Goal: Task Accomplishment & Management: Complete application form

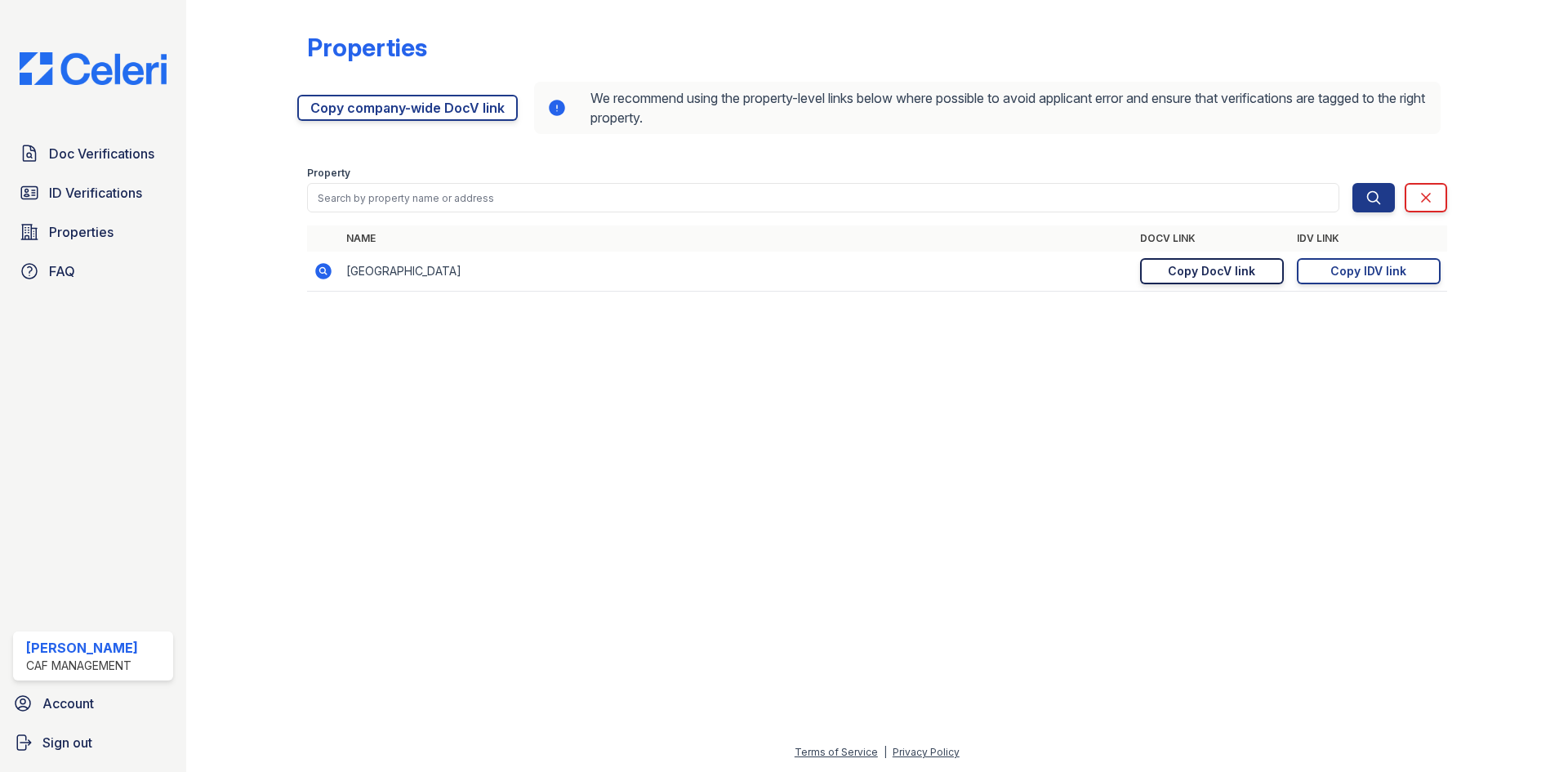
click at [1221, 271] on div "Copy DocV link" at bounding box center [1212, 271] width 88 height 16
click at [99, 188] on span "ID Verifications" at bounding box center [95, 193] width 93 height 20
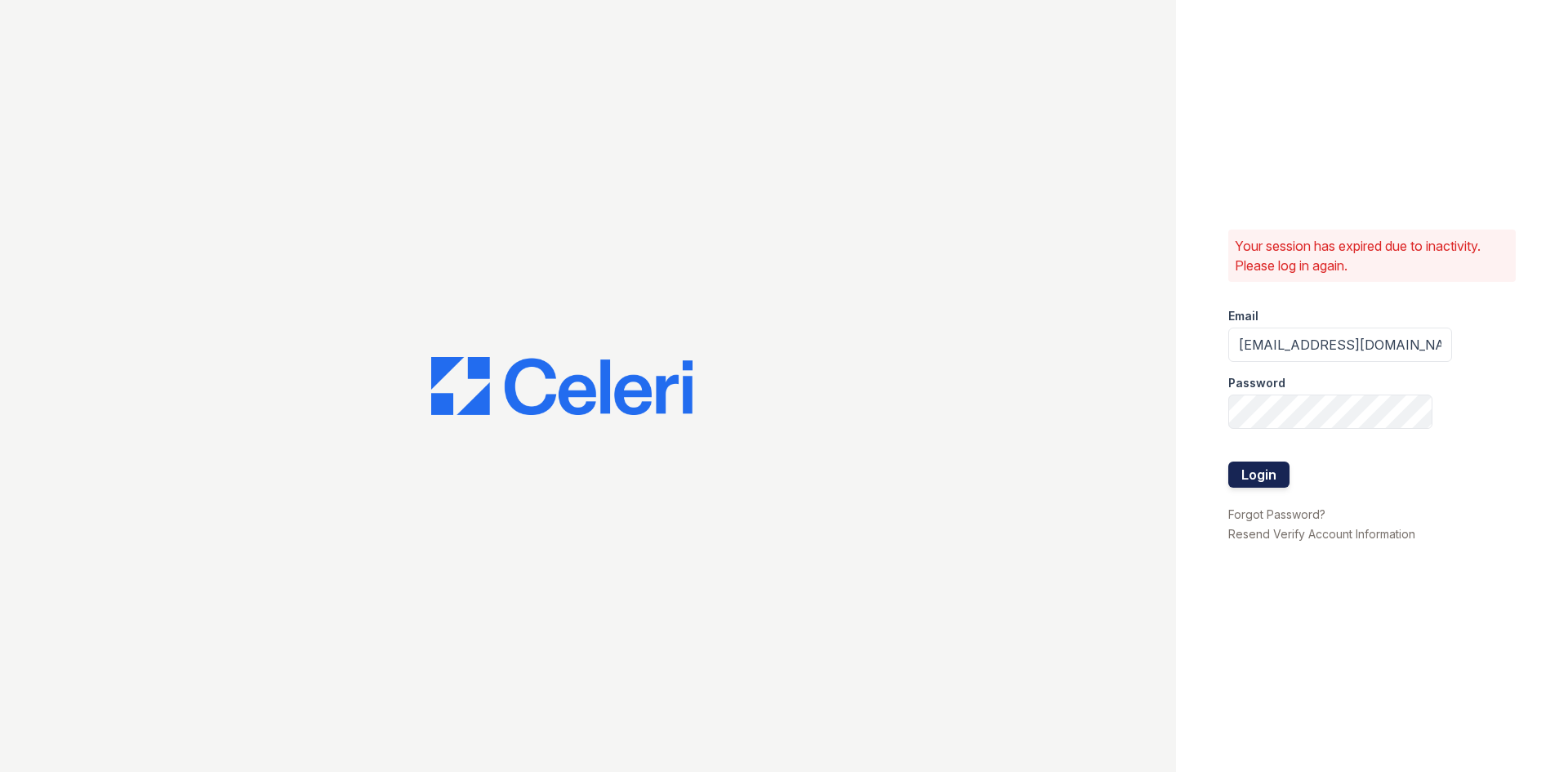
click at [1257, 474] on button "Login" at bounding box center [1259, 474] width 61 height 26
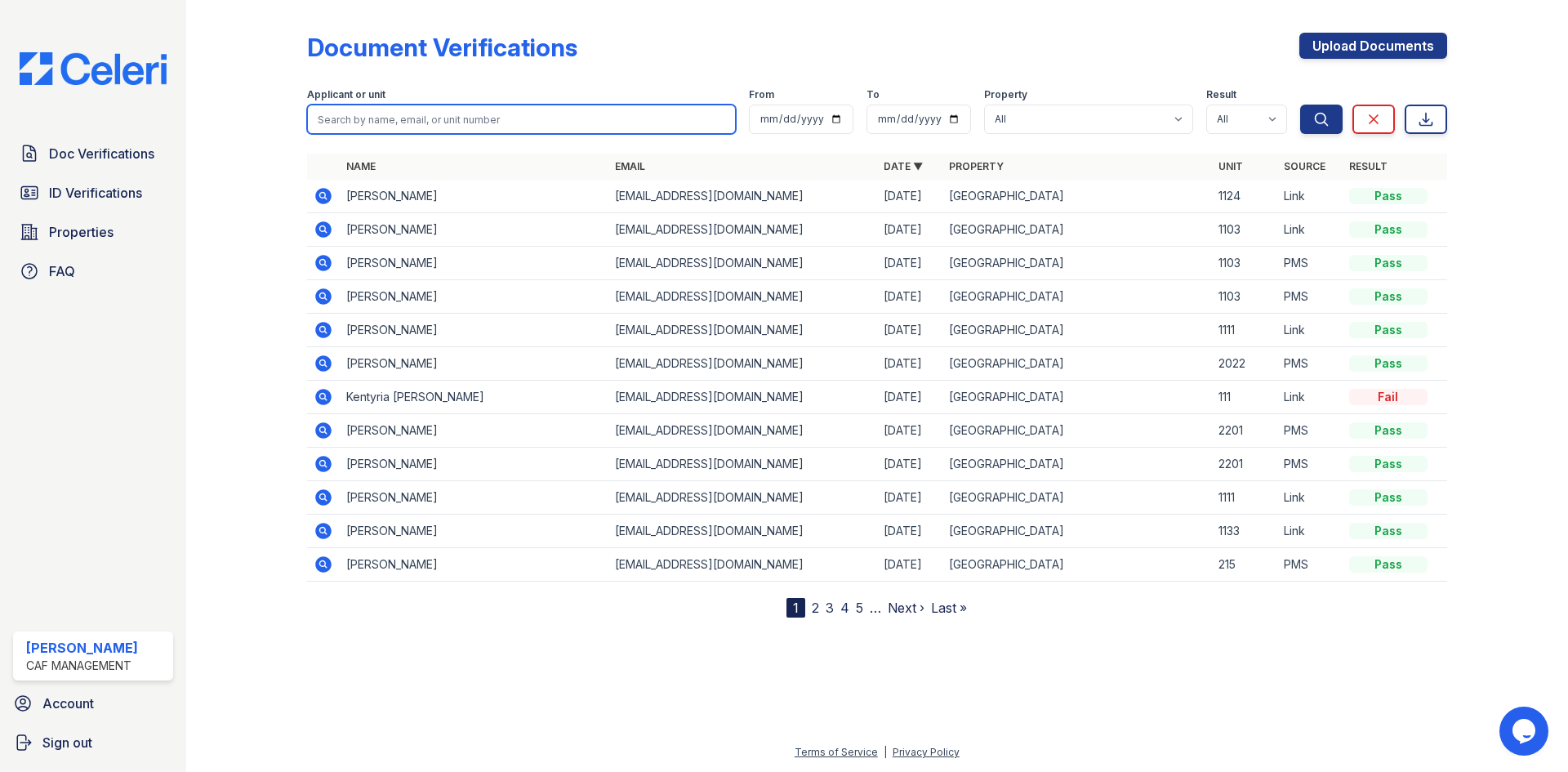
click at [541, 115] on input "search" at bounding box center [521, 119] width 429 height 30
type input "[PERSON_NAME]"
click at [1300, 105] on button "Search" at bounding box center [1321, 119] width 42 height 30
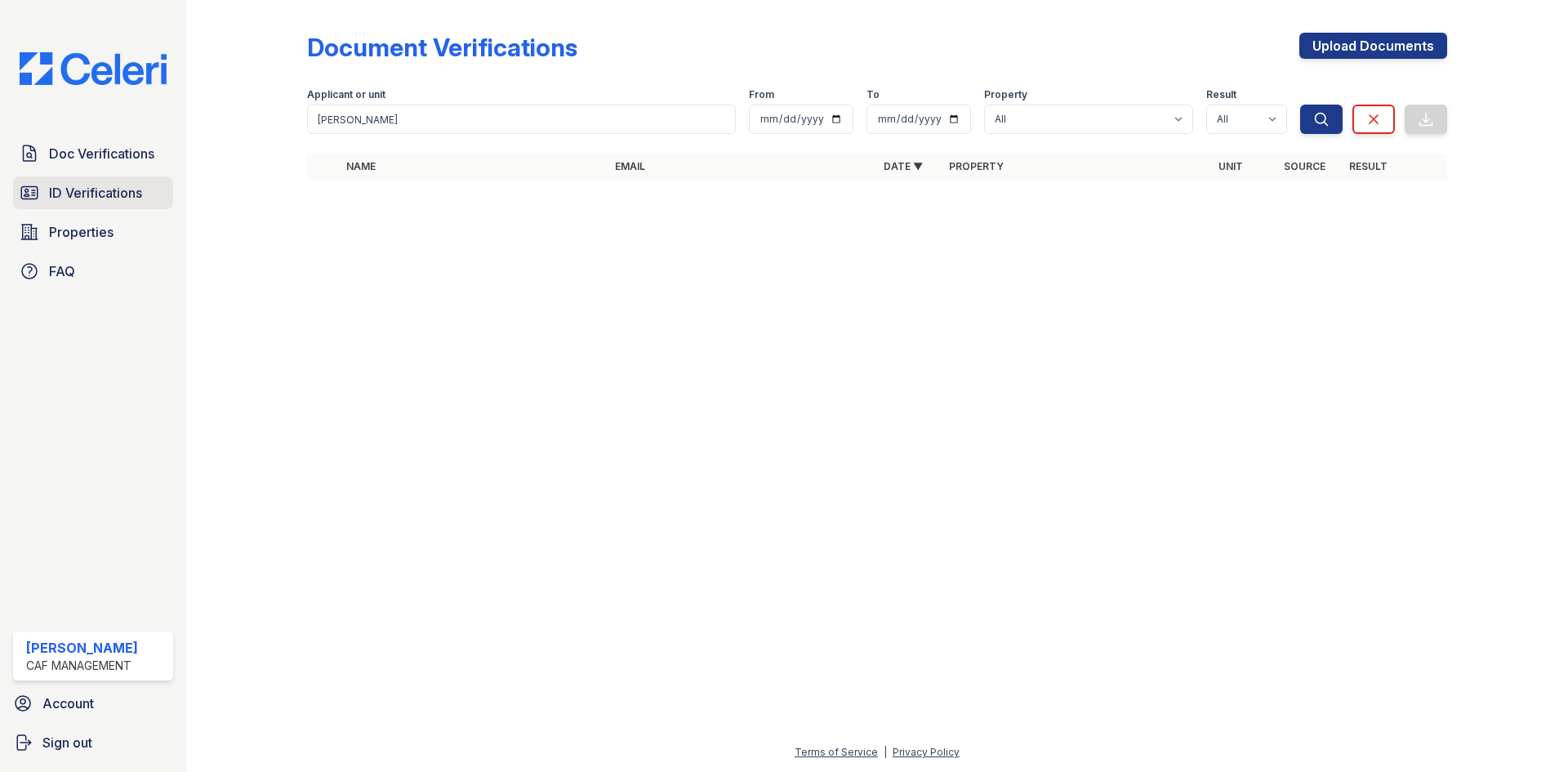
click at [70, 197] on span "ID Verifications" at bounding box center [95, 193] width 93 height 20
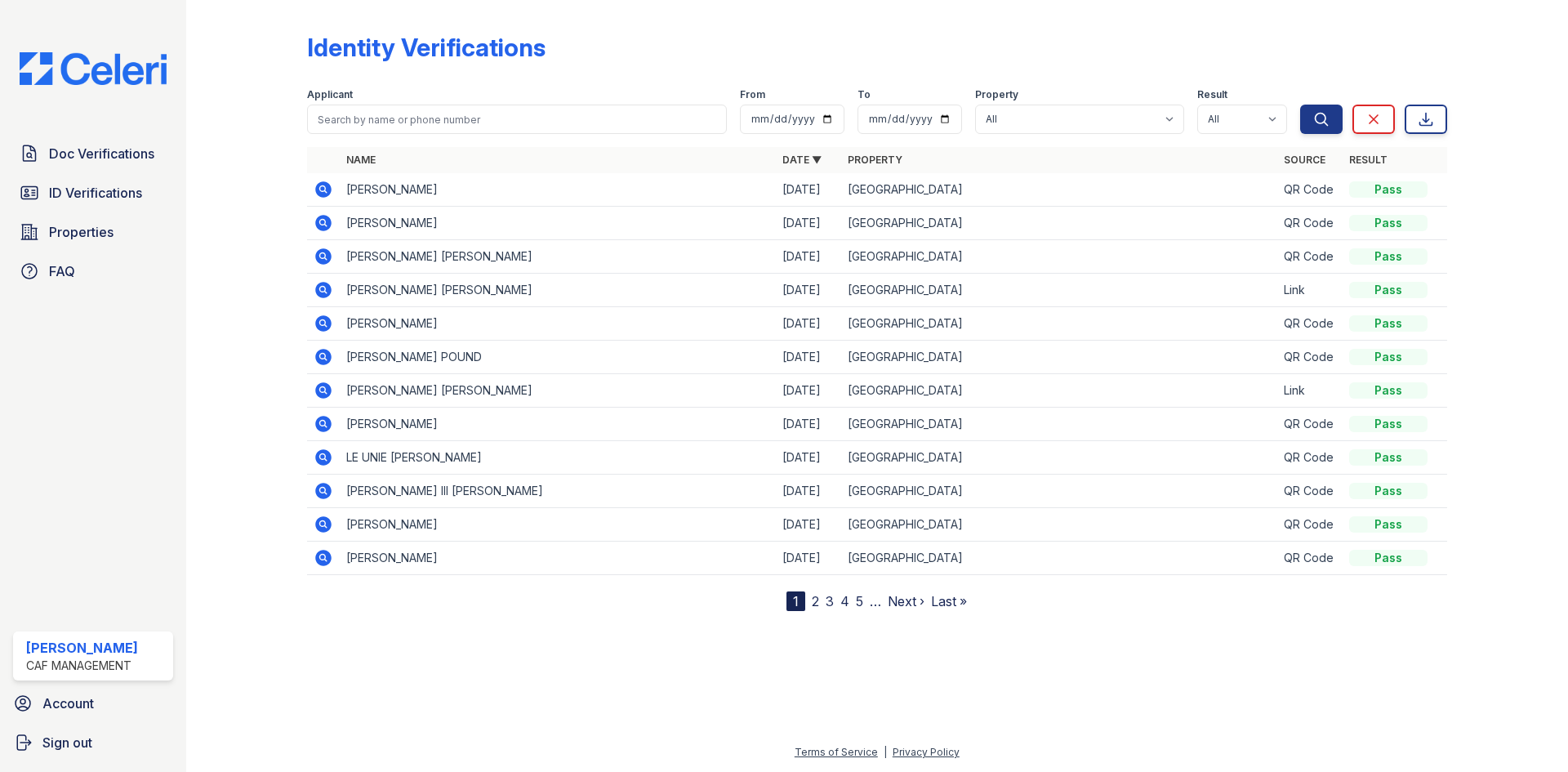
click at [318, 188] on icon at bounding box center [323, 189] width 16 height 16
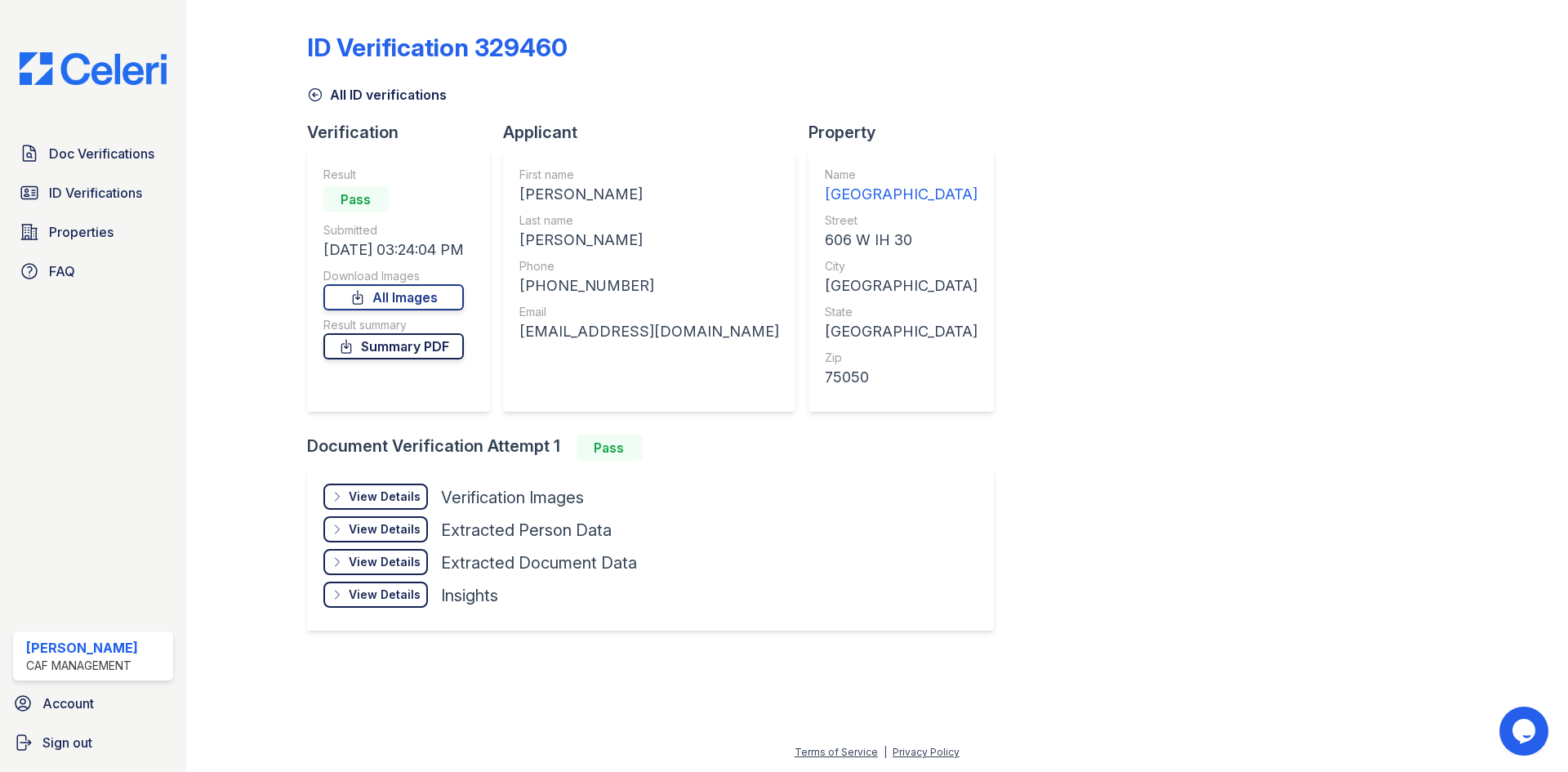
click at [408, 340] on link "Summary PDF" at bounding box center [394, 345] width 141 height 26
click at [365, 494] on div "View Details" at bounding box center [385, 496] width 72 height 16
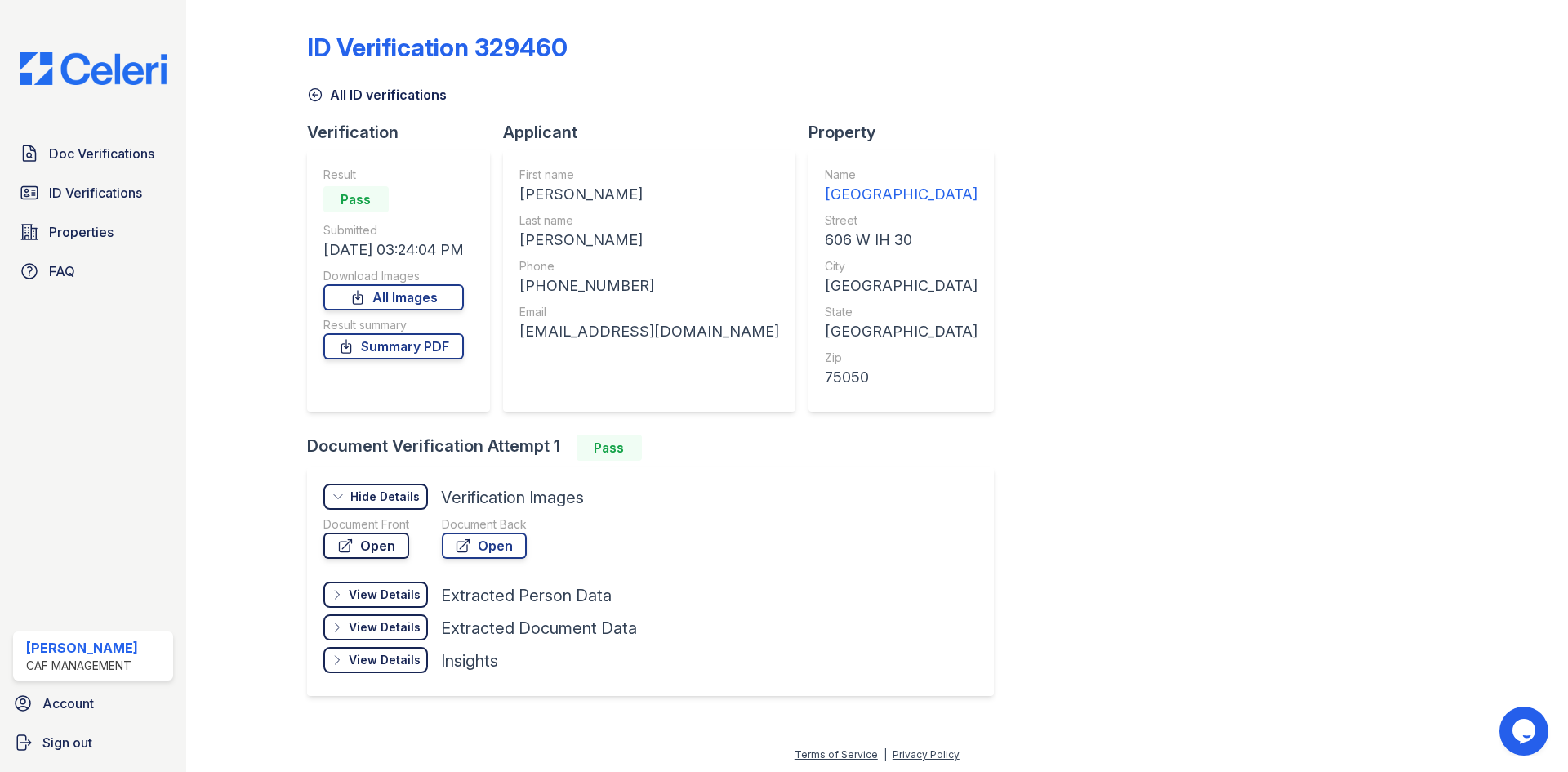
click at [369, 536] on link "Open" at bounding box center [366, 545] width 86 height 26
click at [114, 157] on span "Doc Verifications" at bounding box center [101, 153] width 106 height 20
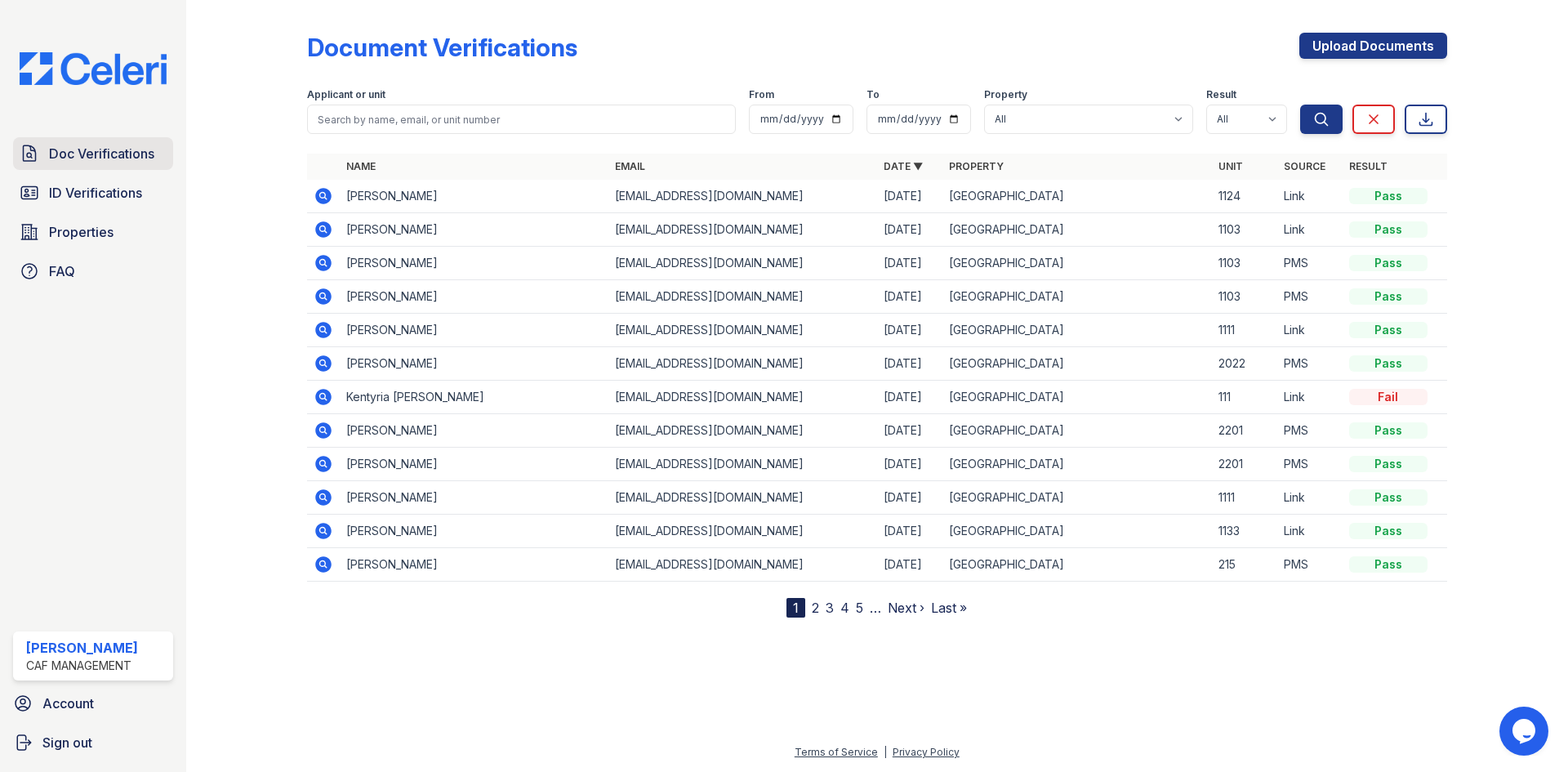
click at [101, 158] on span "Doc Verifications" at bounding box center [101, 153] width 106 height 20
click at [97, 192] on span "ID Verifications" at bounding box center [95, 193] width 93 height 20
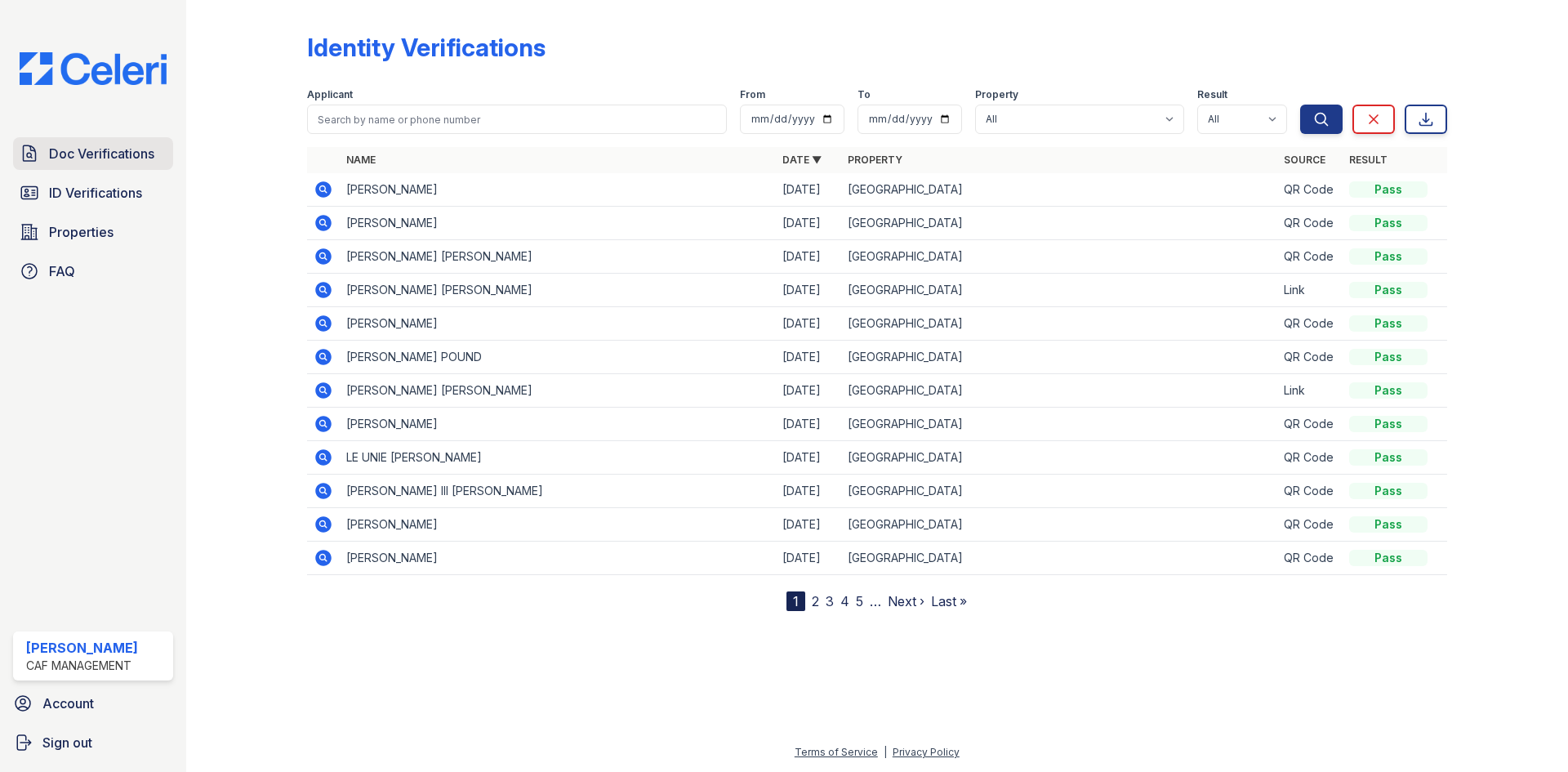
click at [98, 147] on span "Doc Verifications" at bounding box center [101, 153] width 106 height 20
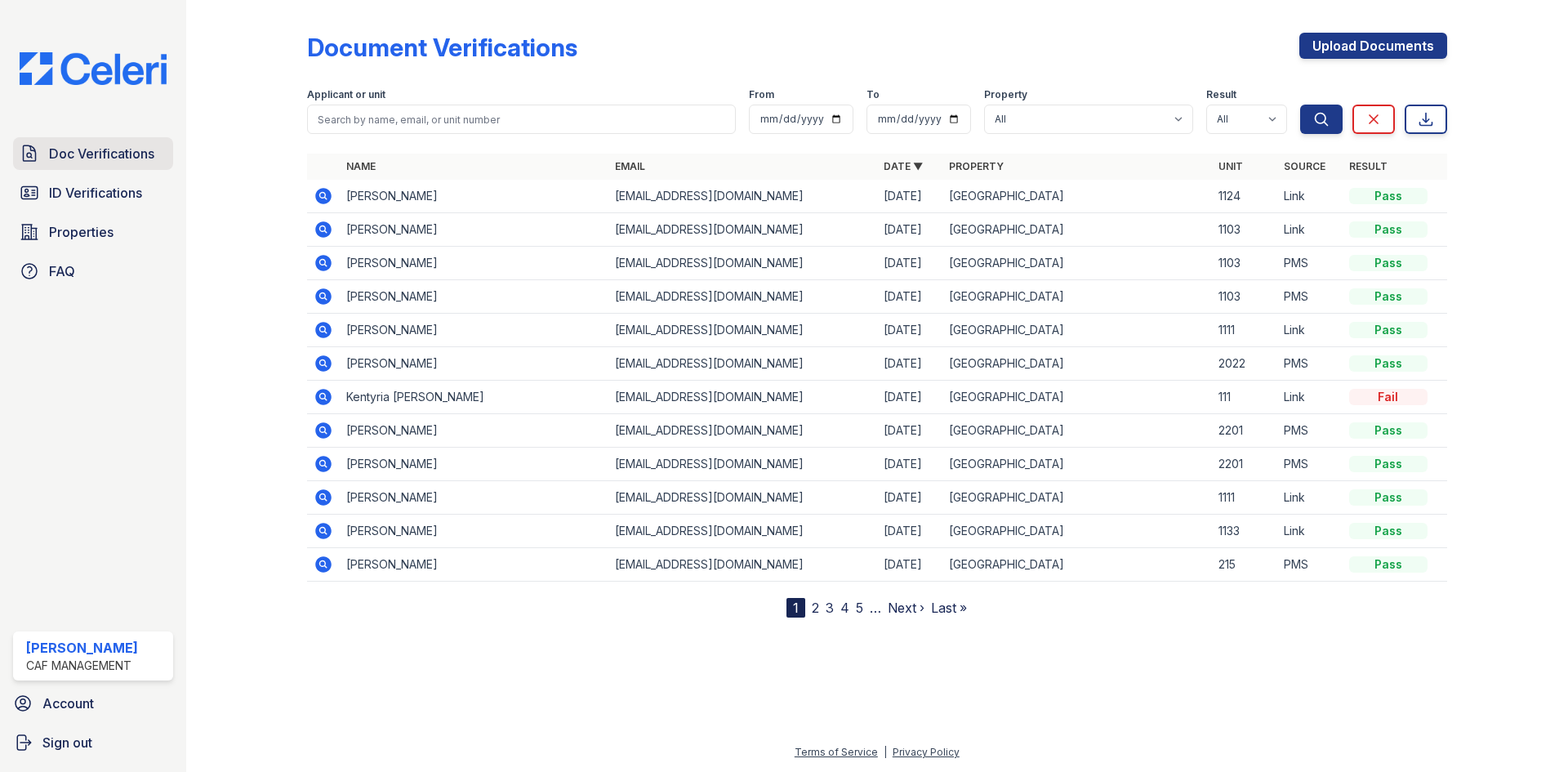
click at [86, 151] on span "Doc Verifications" at bounding box center [101, 153] width 106 height 20
click at [95, 157] on span "Doc Verifications" at bounding box center [101, 153] width 106 height 20
click at [96, 157] on span "Doc Verifications" at bounding box center [101, 153] width 106 height 20
click at [116, 151] on span "Doc Verifications" at bounding box center [101, 153] width 106 height 20
click at [1383, 39] on link "Upload Documents" at bounding box center [1373, 45] width 148 height 26
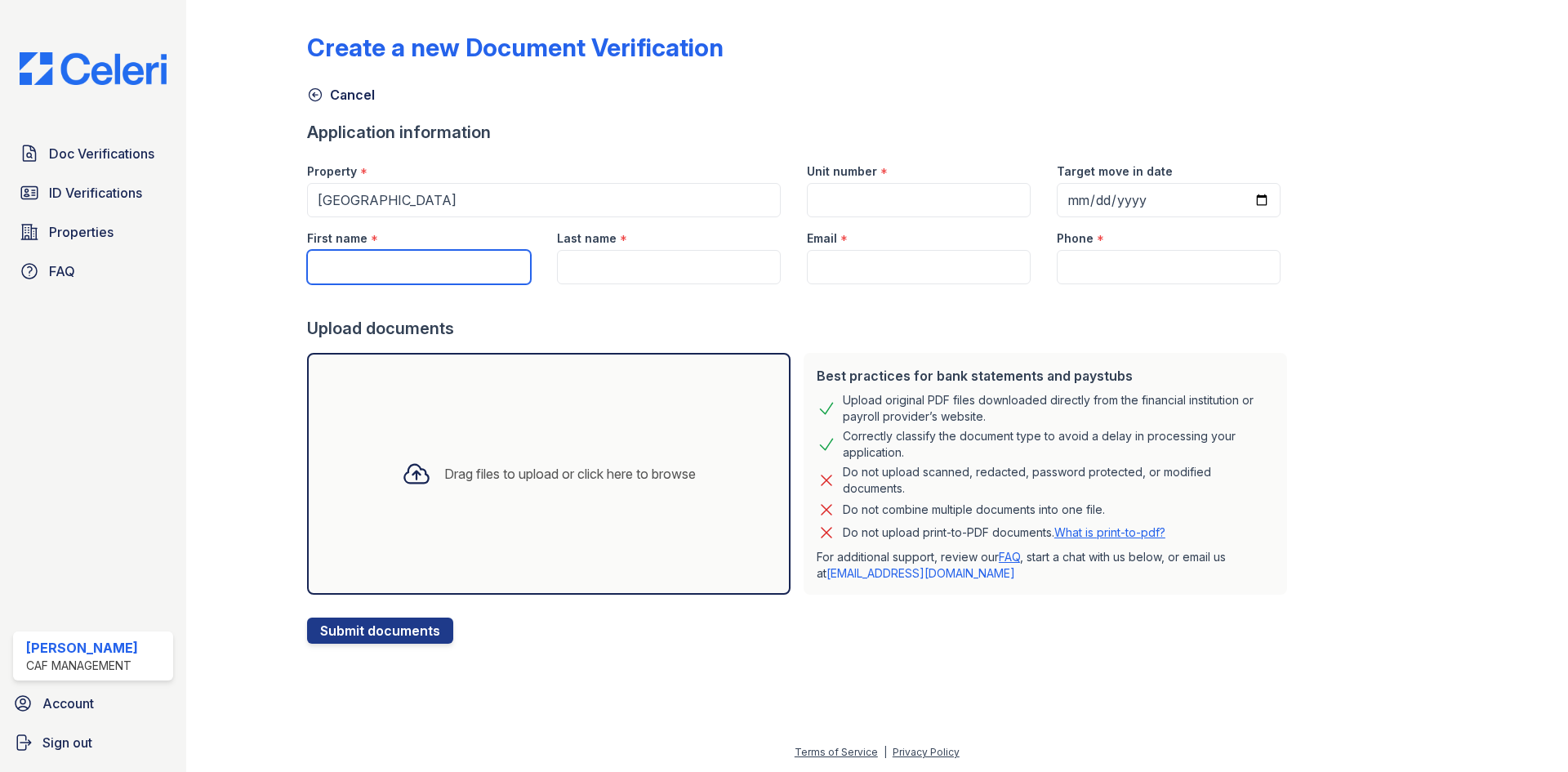
click at [413, 272] on input "First name" at bounding box center [419, 267] width 224 height 34
type input "Andria"
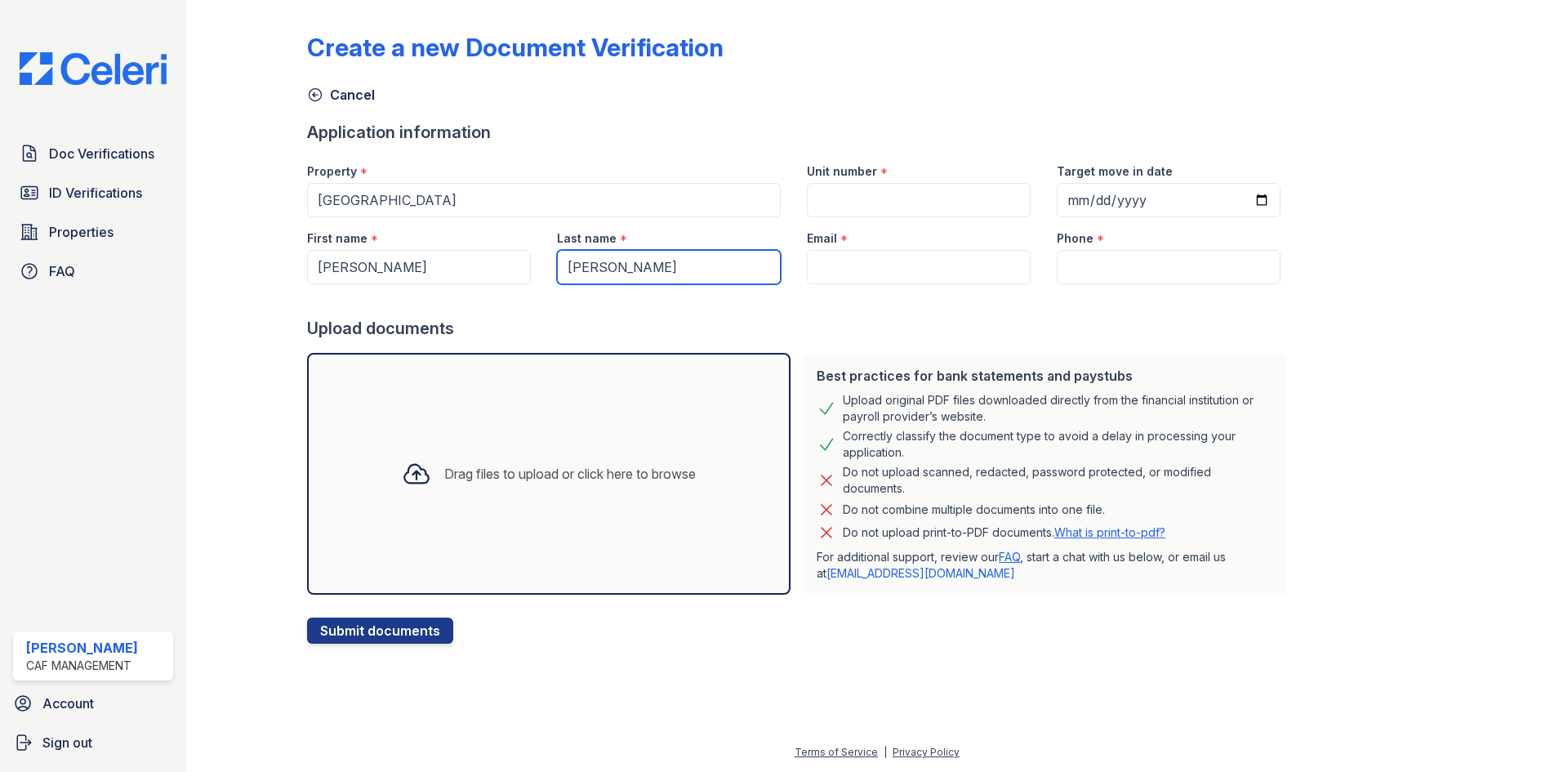
type input "Roberson"
click at [867, 277] on input "Email" at bounding box center [918, 267] width 224 height 34
click at [863, 205] on input "Unit number" at bounding box center [918, 200] width 224 height 34
type input "208"
click at [1056, 199] on input "Target move in date" at bounding box center [1168, 200] width 224 height 34
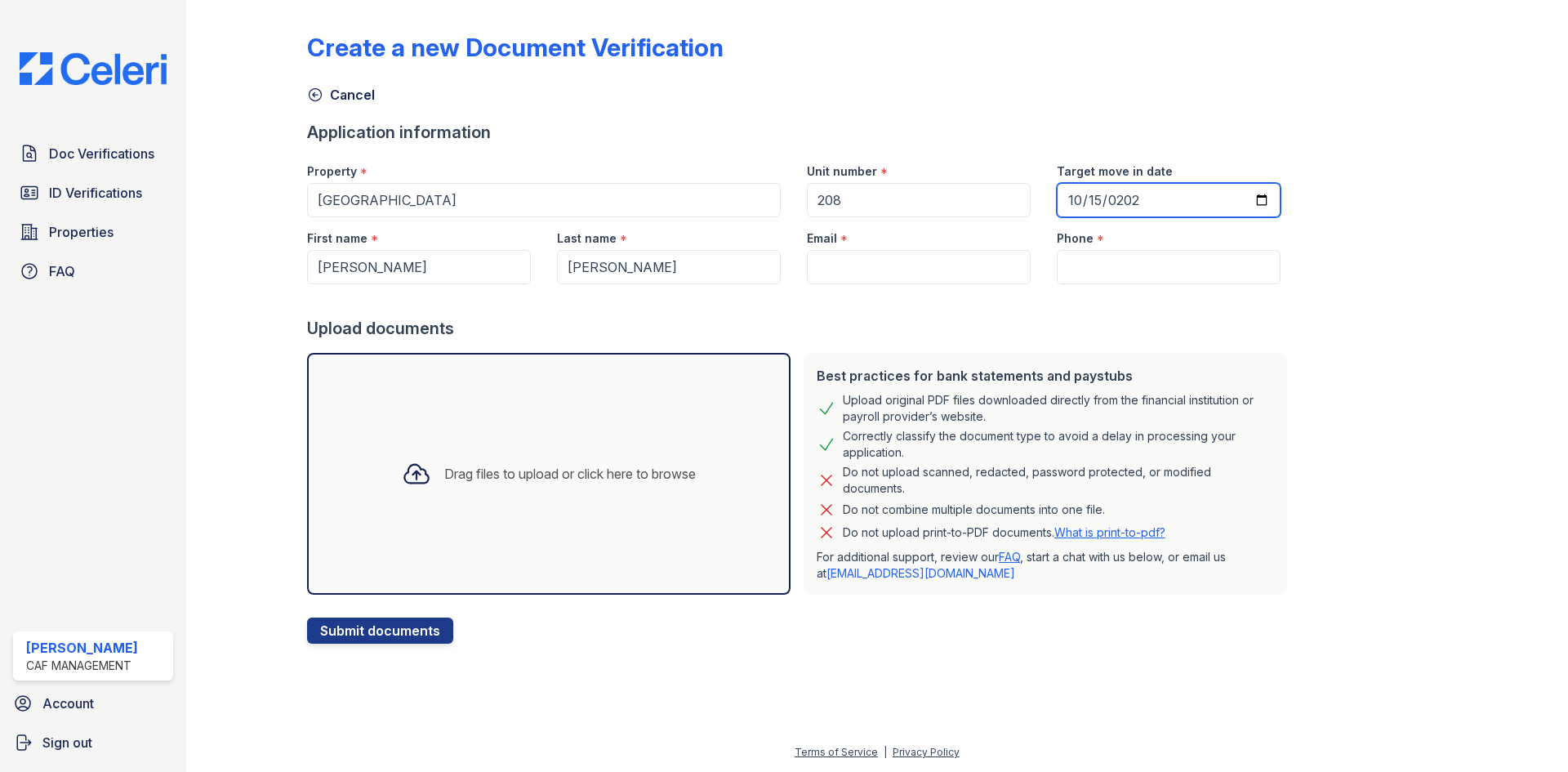
type input "2025-10-15"
click at [838, 271] on input "Email" at bounding box center [918, 267] width 224 height 34
paste input "adroberson20066@gmail.com"
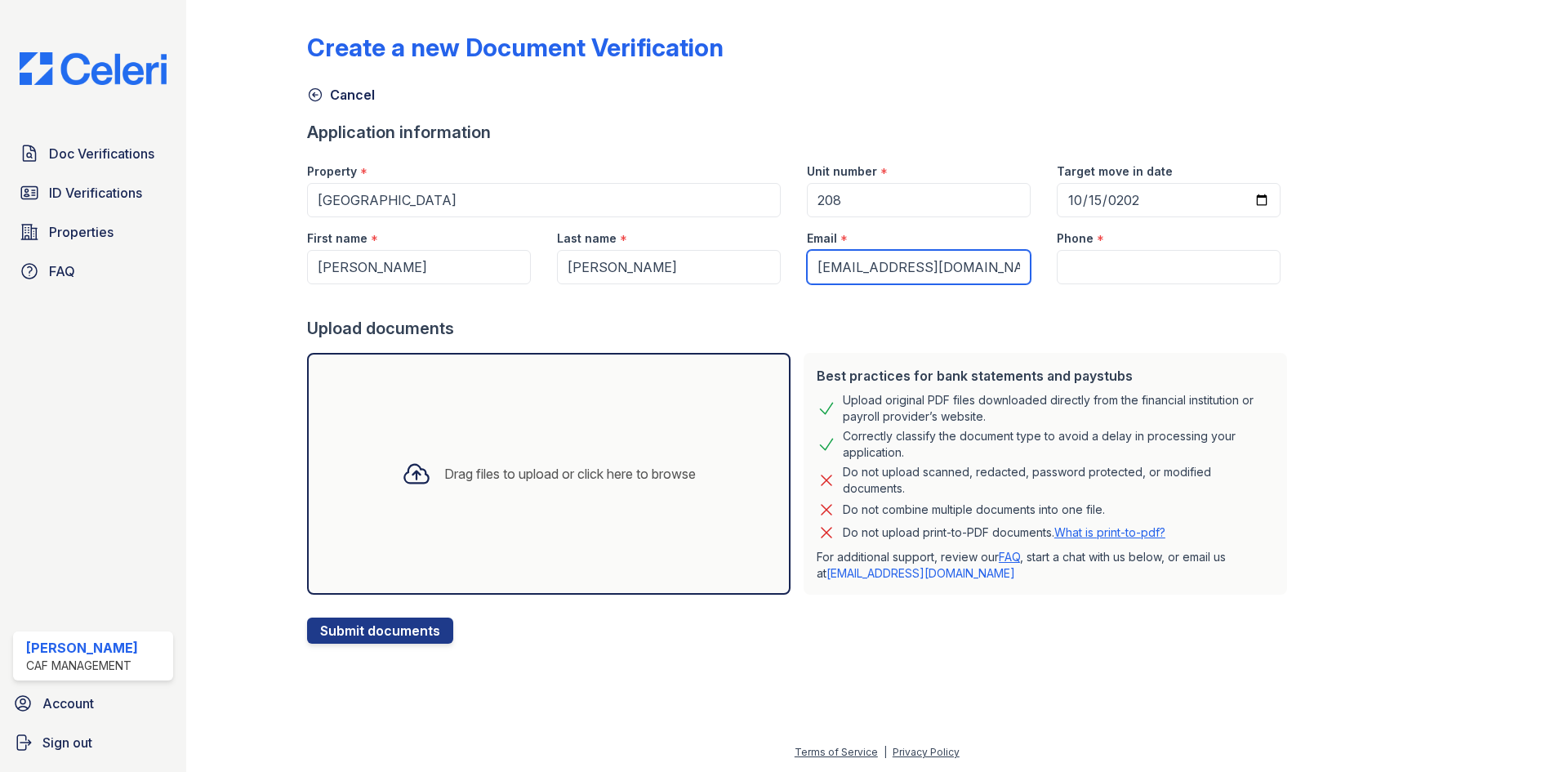
type input "adroberson20066@gmail.com"
click at [1143, 275] on input "Phone" at bounding box center [1168, 267] width 224 height 34
paste input "(903) 332-0528"
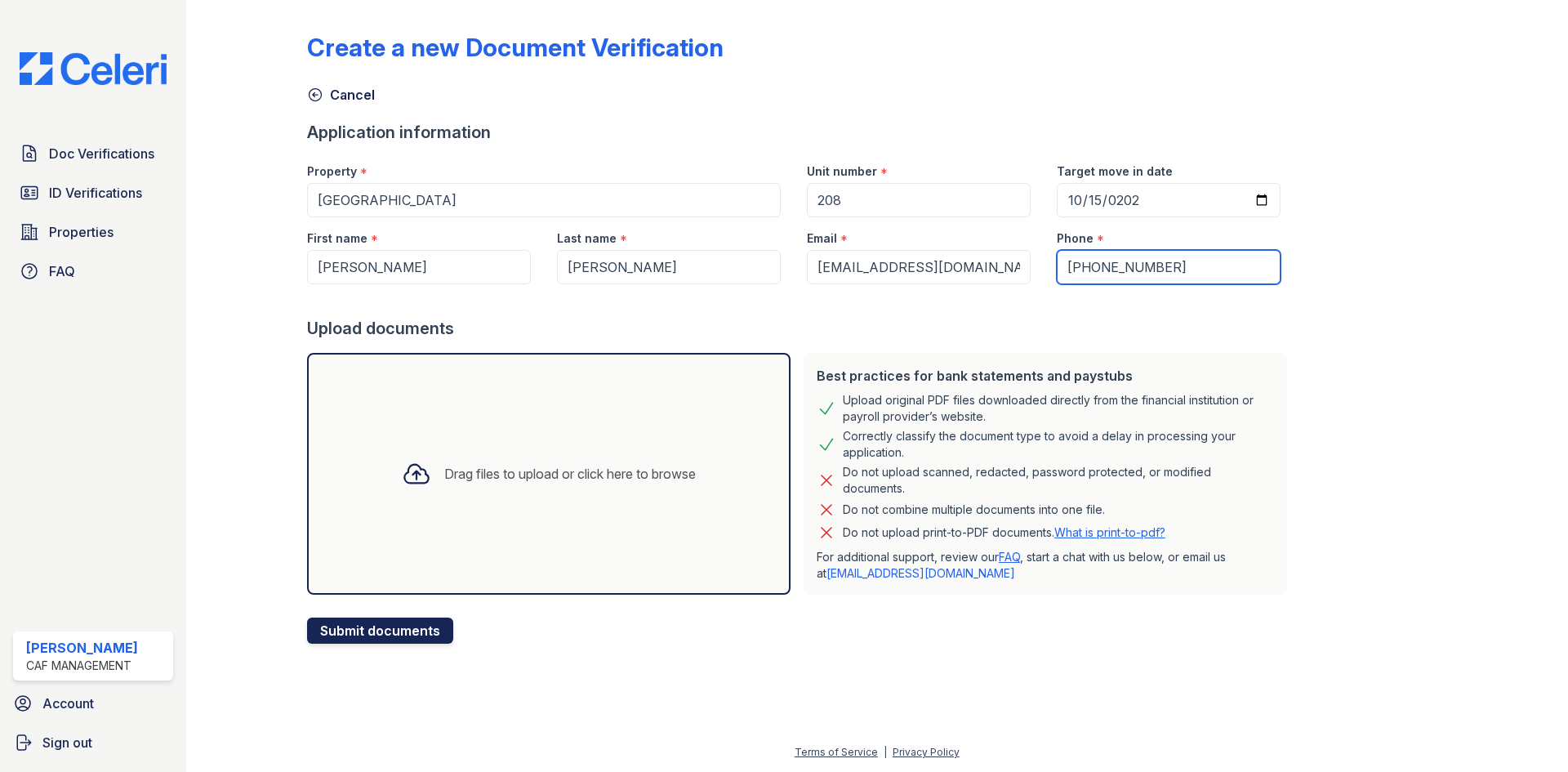
type input "(903) 332-0528"
click at [384, 632] on button "Submit documents" at bounding box center [380, 630] width 146 height 26
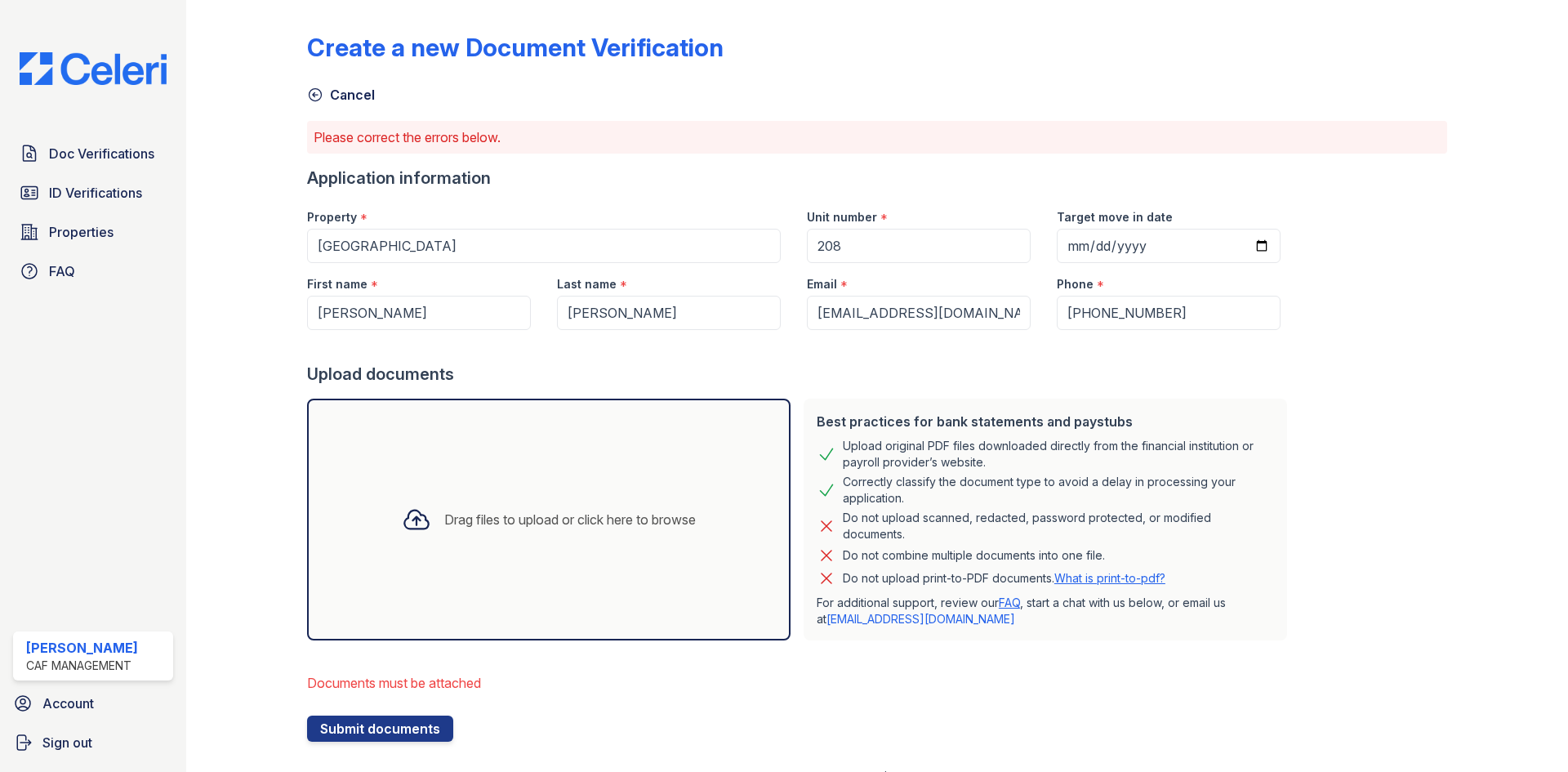
click at [472, 530] on div "Drag files to upload or click here to browse" at bounding box center [549, 519] width 320 height 56
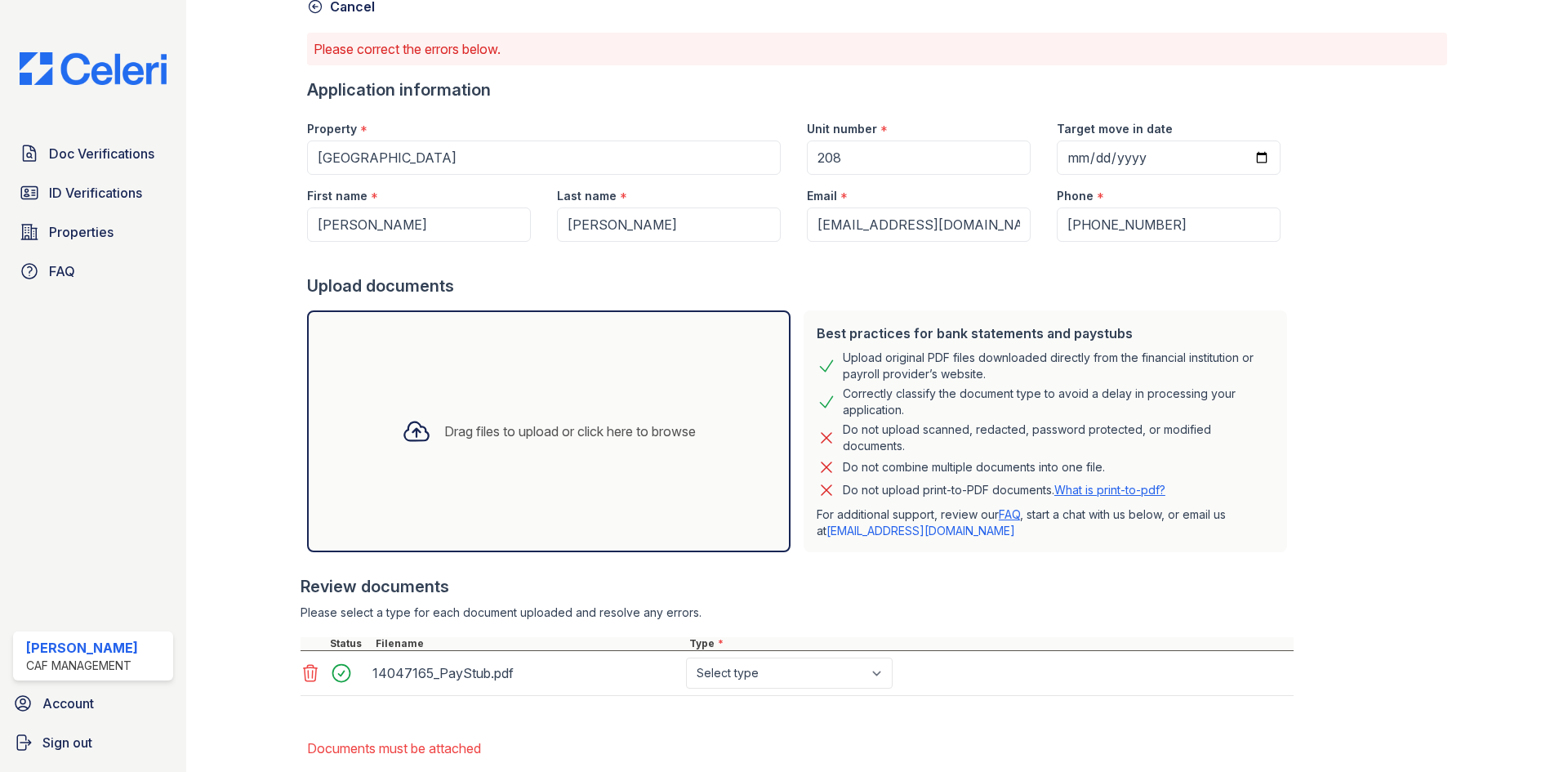
scroll to position [179, 0]
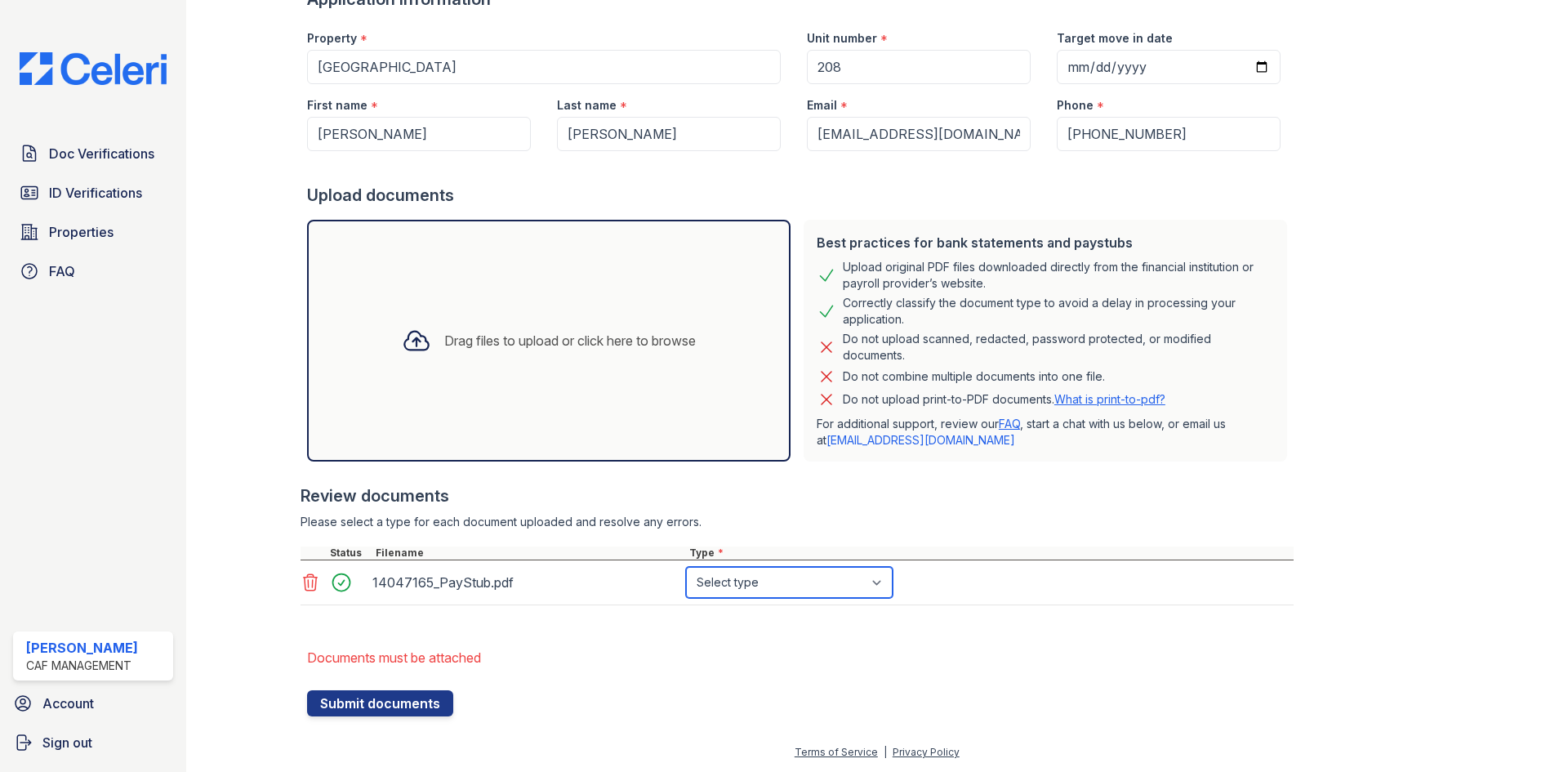
click at [738, 583] on select "Select type Paystub Bank Statement Offer Letter Tax Documents Benefit Award Let…" at bounding box center [789, 582] width 207 height 31
select select "paystub"
click at [686, 566] on select "Select type Paystub Bank Statement Offer Letter Tax Documents Benefit Award Let…" at bounding box center [789, 582] width 207 height 31
click at [355, 703] on button "Submit documents" at bounding box center [380, 703] width 146 height 26
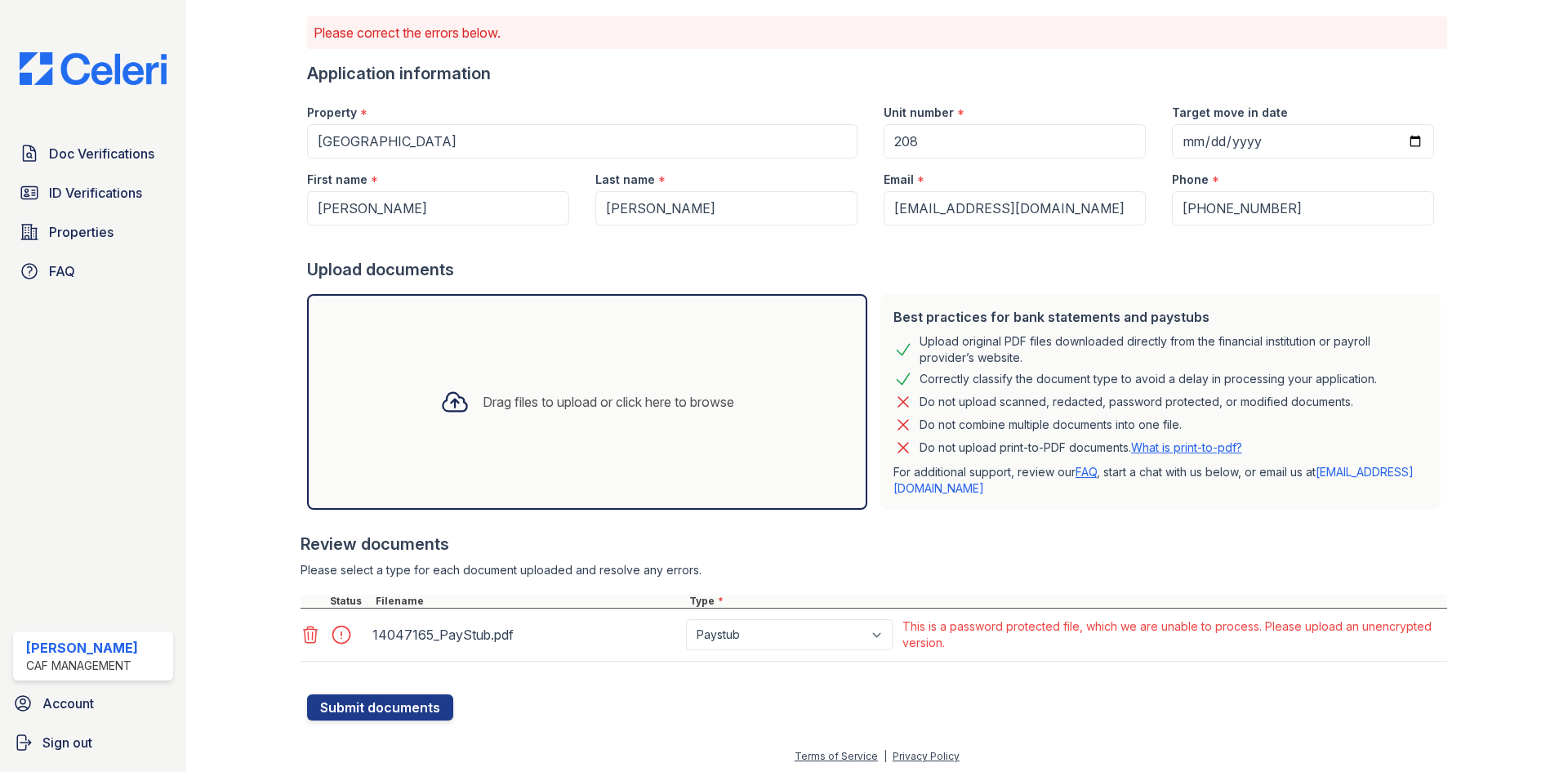
scroll to position [108, 0]
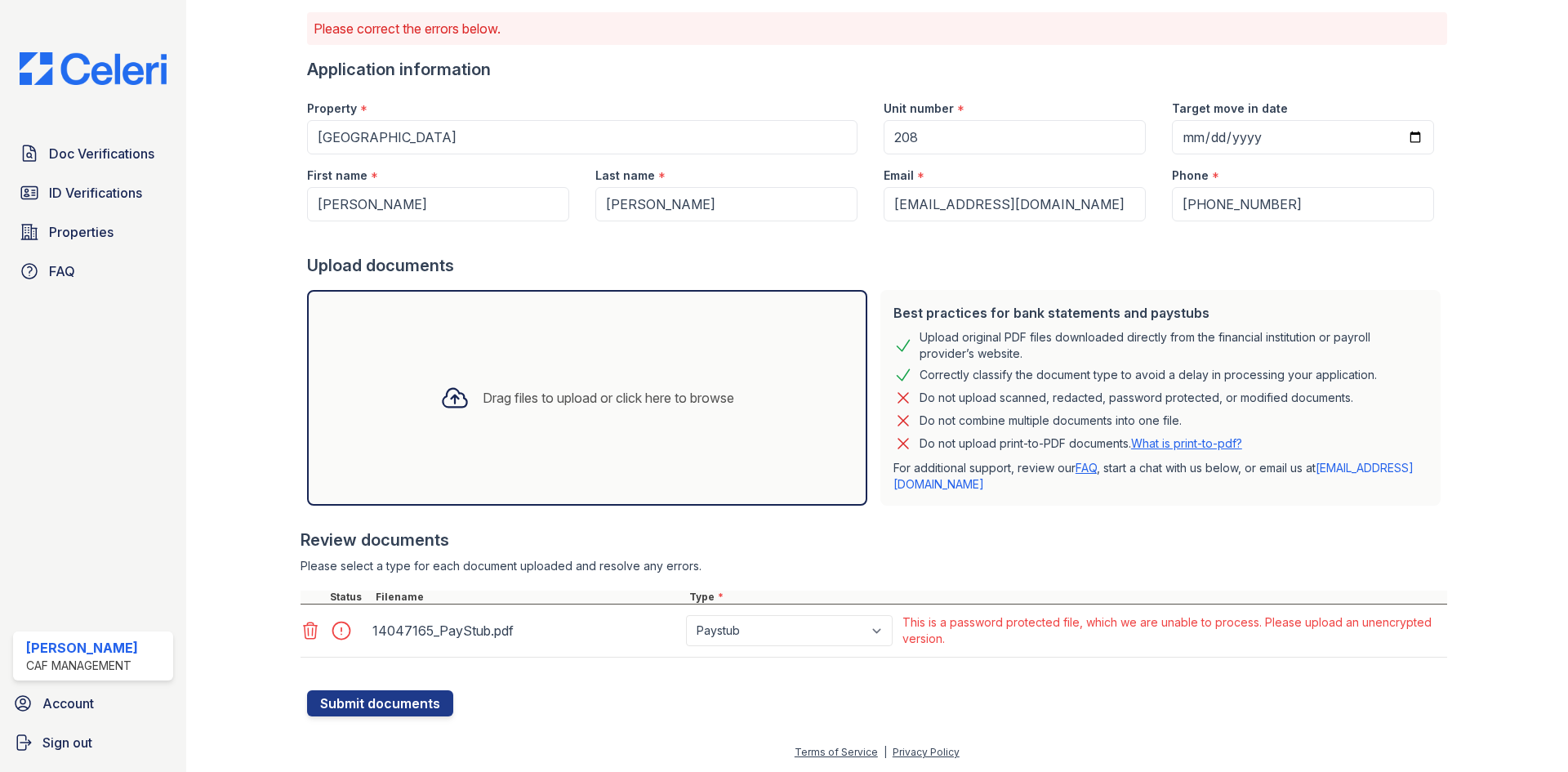
click at [1067, 633] on div "This is a password protected file, which we are unable to process. Please uploa…" at bounding box center [1173, 630] width 541 height 32
click at [1064, 626] on div "This is a password protected file, which we are unable to process. Please uploa…" at bounding box center [1173, 630] width 541 height 32
drag, startPoint x: 1061, startPoint y: 620, endPoint x: 1249, endPoint y: 577, distance: 192.9
click at [1063, 620] on div "This is a password protected file, which we are unable to process. Please uploa…" at bounding box center [1173, 630] width 541 height 32
click at [98, 186] on span "ID Verifications" at bounding box center [95, 193] width 93 height 20
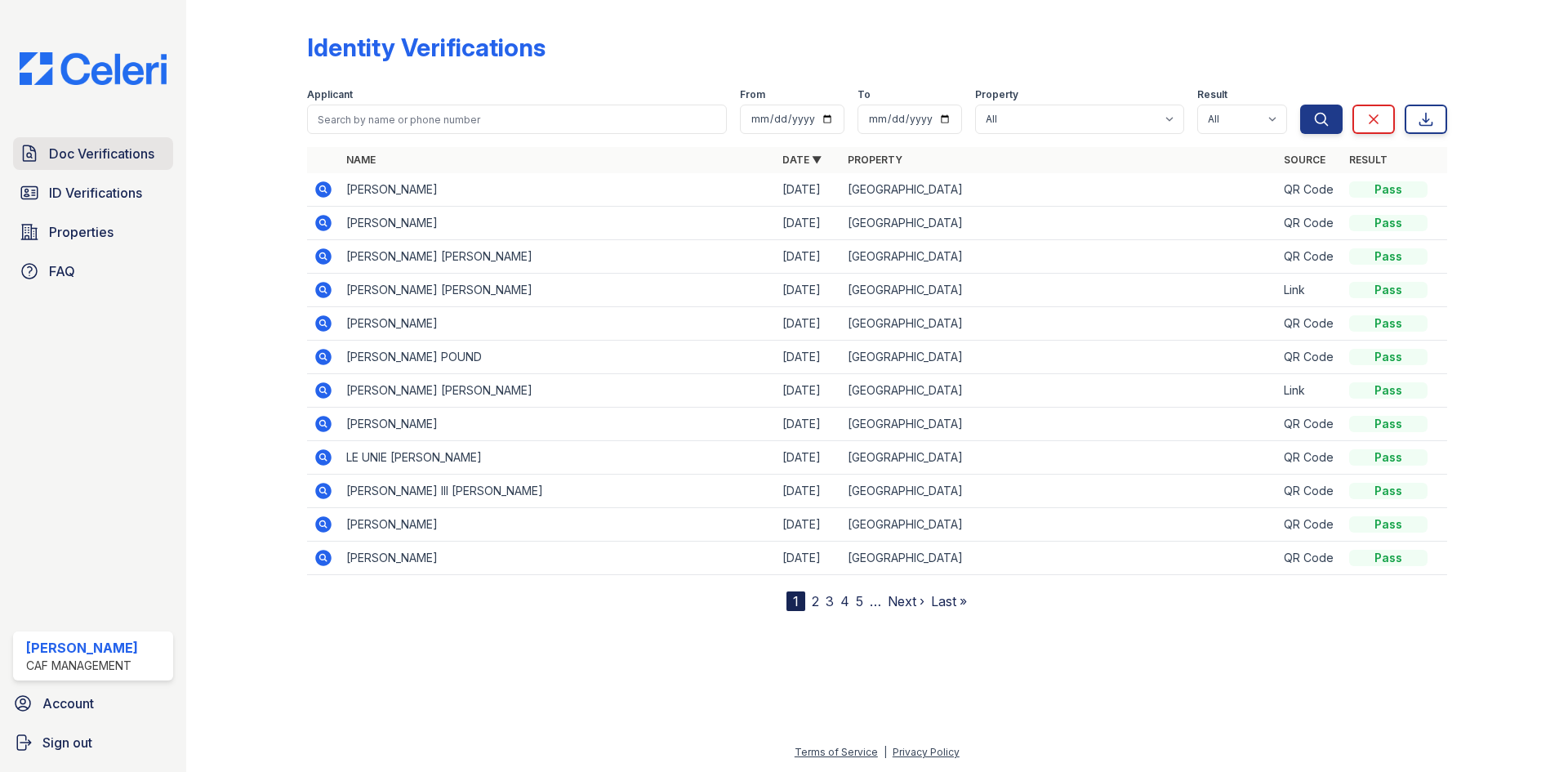
click at [101, 158] on span "Doc Verifications" at bounding box center [101, 153] width 106 height 20
